Goal: Task Accomplishment & Management: Manage account settings

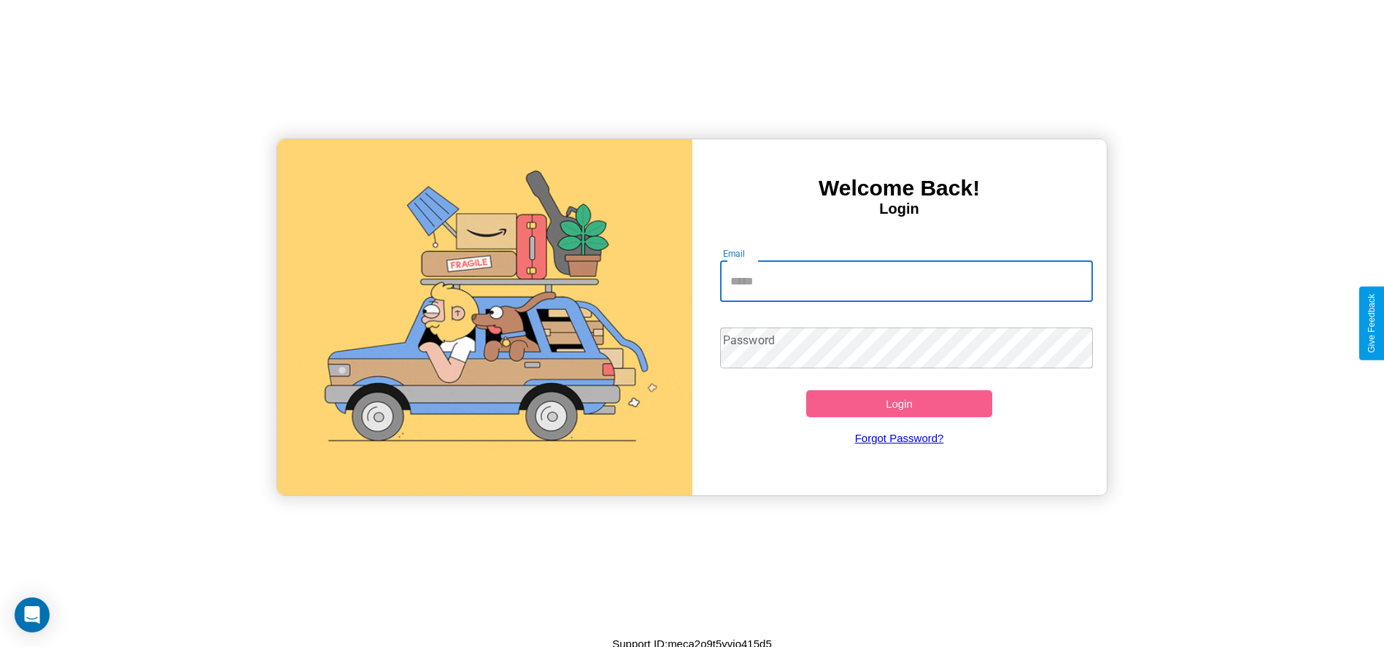
click at [906, 281] on input "Email" at bounding box center [906, 281] width 373 height 41
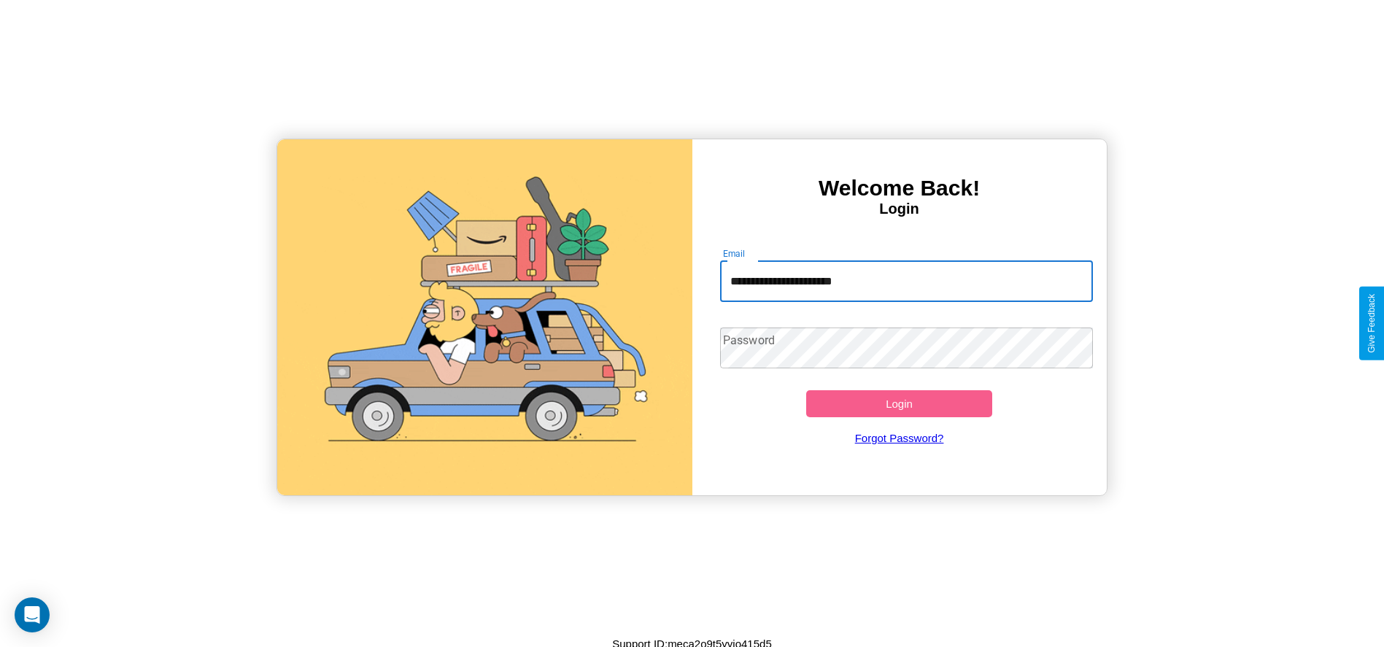
type input "**********"
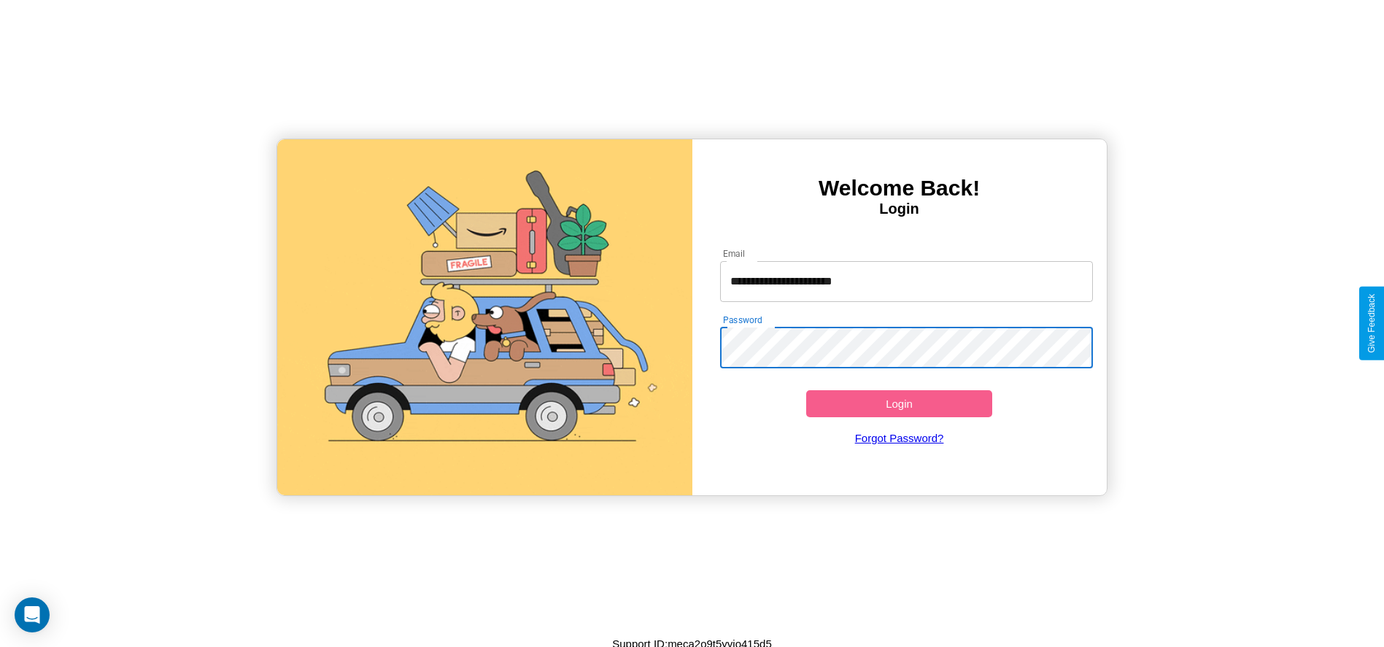
click at [899, 404] on button "Login" at bounding box center [899, 403] width 187 height 27
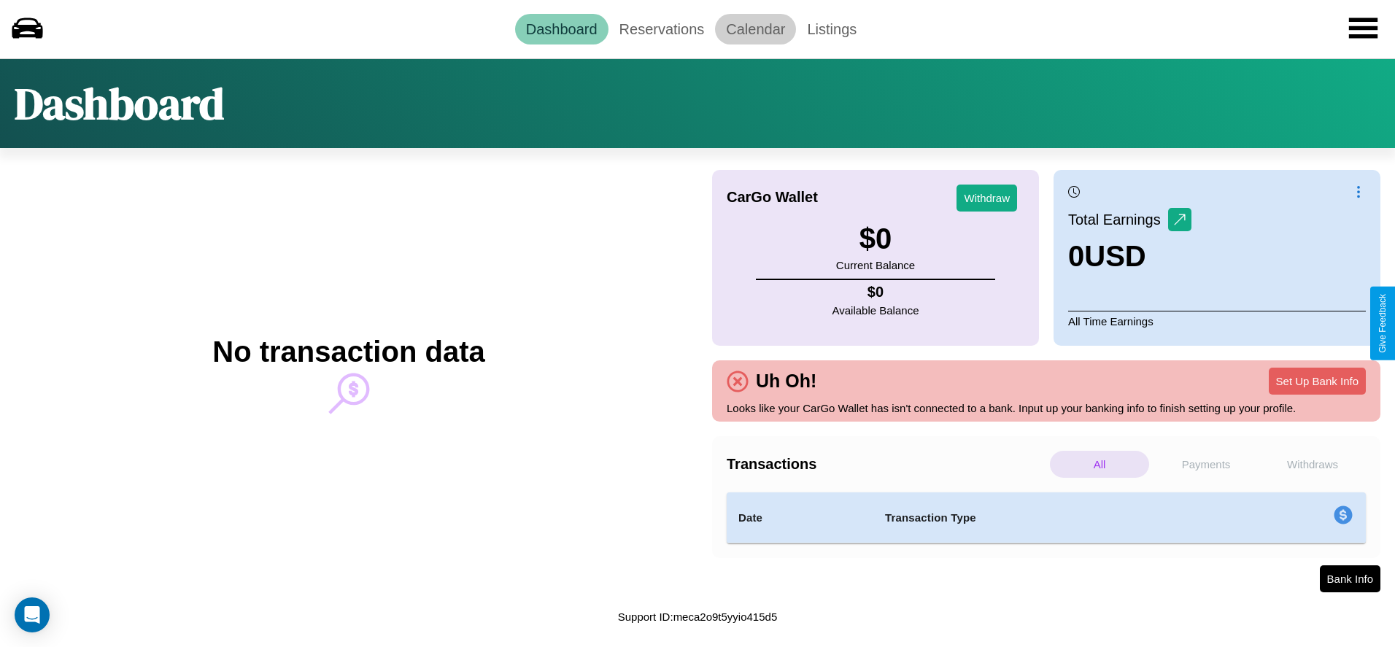
click at [755, 28] on link "Calendar" at bounding box center [755, 29] width 81 height 31
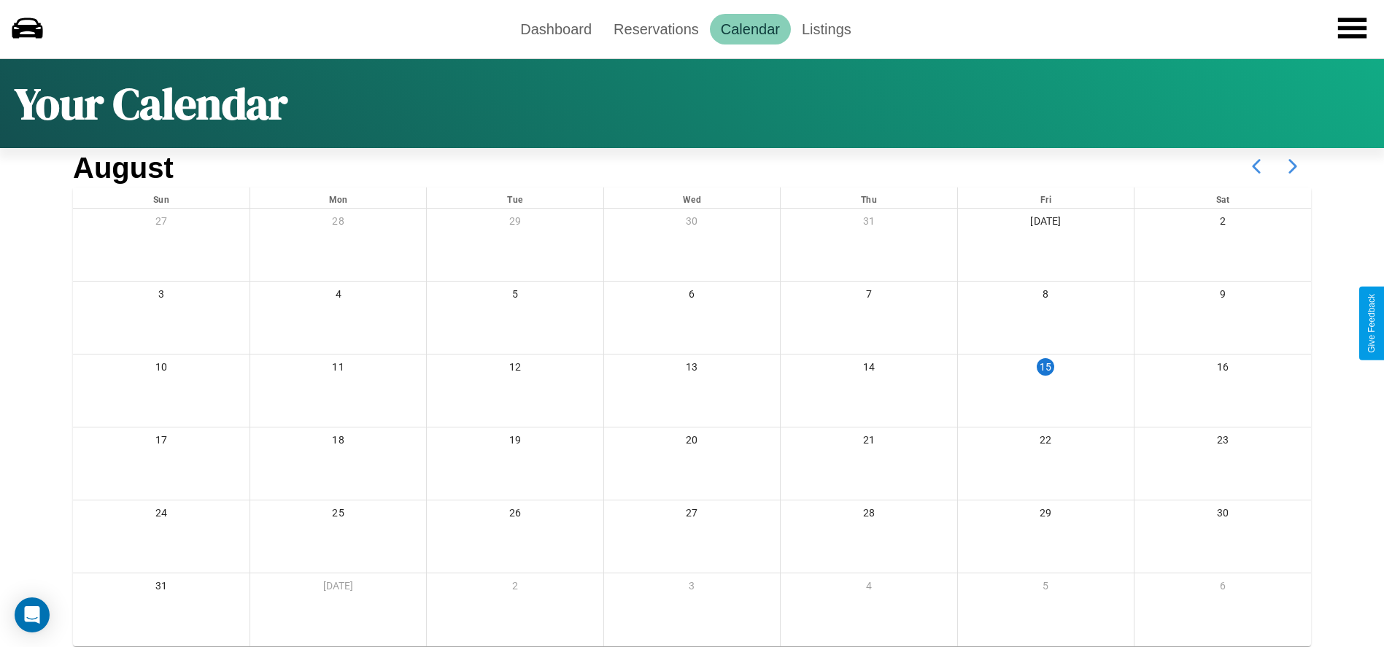
click at [1293, 166] on icon at bounding box center [1293, 166] width 36 height 36
click at [656, 28] on link "Reservations" at bounding box center [656, 29] width 107 height 31
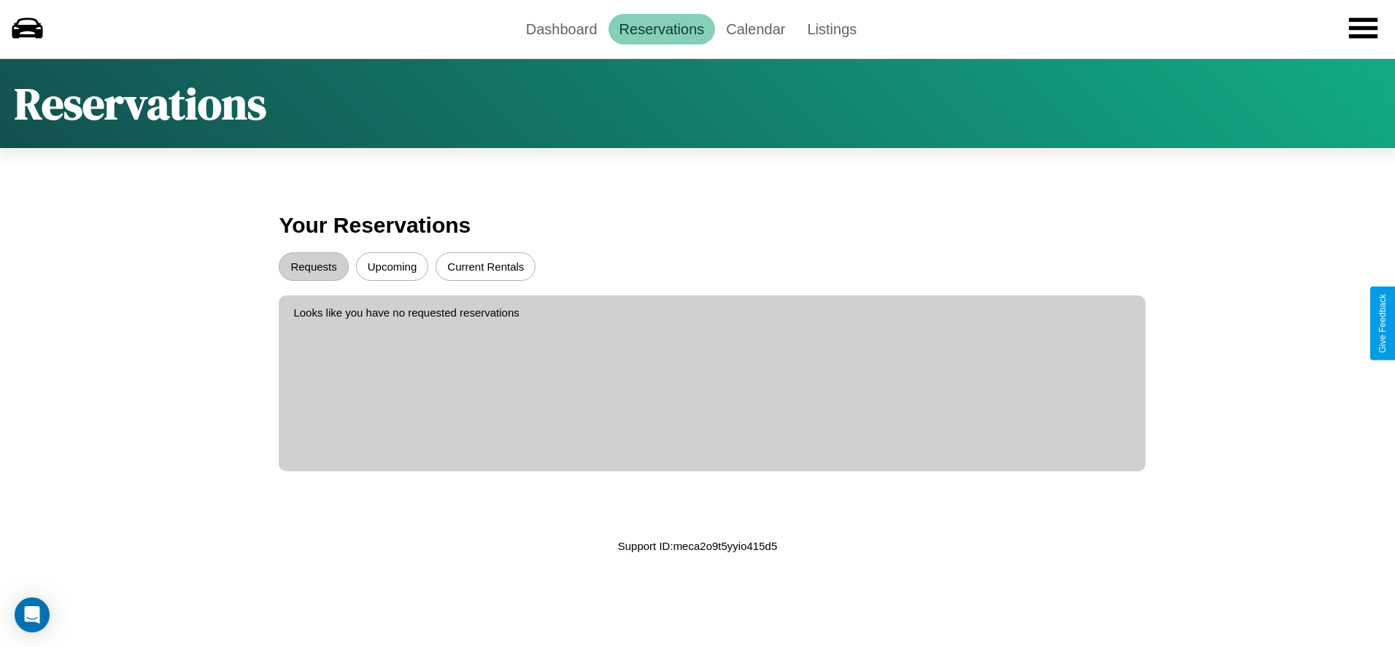
click at [392, 266] on button "Upcoming" at bounding box center [392, 266] width 73 height 28
click at [314, 266] on button "Requests" at bounding box center [313, 266] width 69 height 28
